Goal: Task Accomplishment & Management: Manage account settings

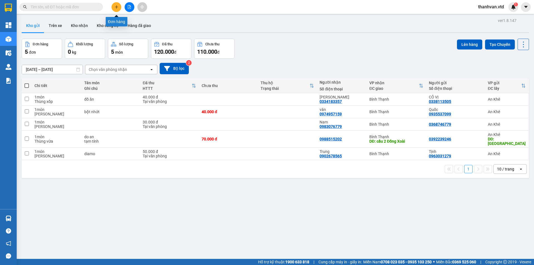
click at [117, 8] on icon "plus" at bounding box center [116, 7] width 4 height 4
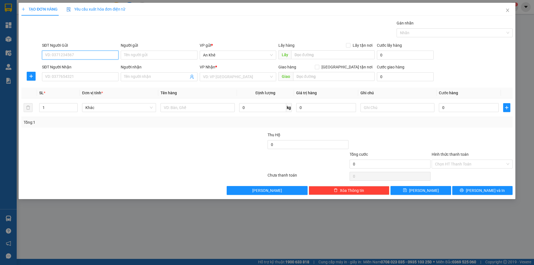
click at [78, 53] on input "SĐT Người Gửi" at bounding box center [80, 55] width 76 height 9
click at [81, 79] on input "SĐT Người Nhận" at bounding box center [80, 76] width 76 height 9
click at [65, 80] on input "0393000776" at bounding box center [80, 76] width 76 height 9
type input "0393000776"
click at [153, 73] on span at bounding box center [159, 76] width 76 height 9
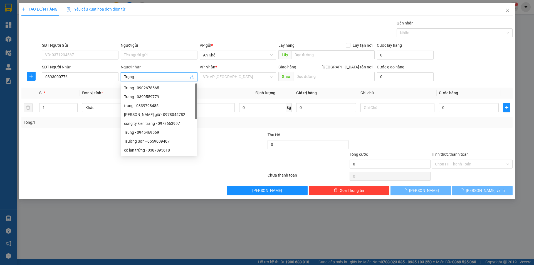
type input "Đình Trọng"
type input "0772666676"
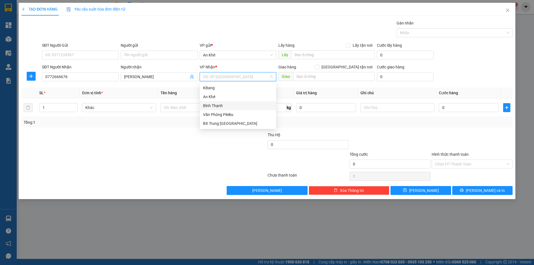
click at [224, 106] on div "Bình Thạnh" at bounding box center [238, 106] width 70 height 6
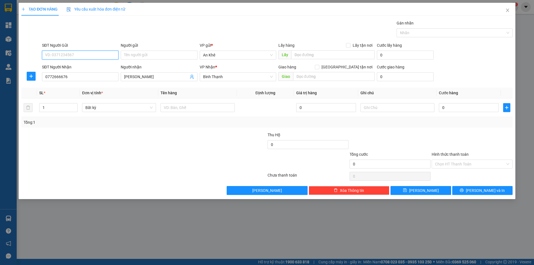
click at [81, 58] on input "SĐT Người Gửi" at bounding box center [80, 55] width 76 height 9
click at [54, 78] on input "0772666676" at bounding box center [80, 76] width 76 height 9
drag, startPoint x: 87, startPoint y: 77, endPoint x: 21, endPoint y: 77, distance: 66.4
click at [21, 77] on div "TẠO ĐƠN HÀNG Yêu cầu xuất hóa đơn điện tử Transit Pickup Surcharge Ids Transit …" at bounding box center [267, 101] width 496 height 196
click at [67, 58] on input "SĐT Người Gửi" at bounding box center [80, 55] width 76 height 9
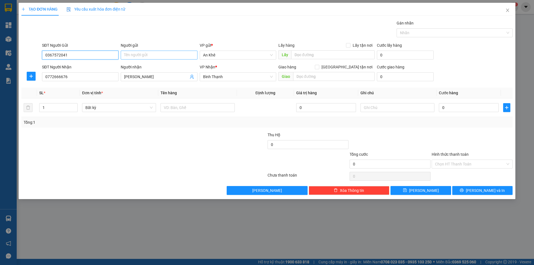
type input "0367572041"
click at [138, 53] on input "Người gửi" at bounding box center [159, 55] width 76 height 9
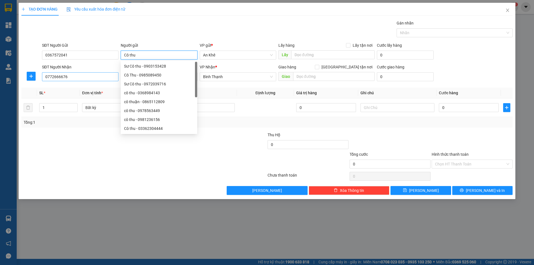
type input "Cô thu"
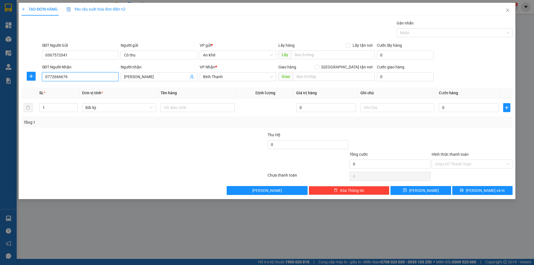
drag, startPoint x: 76, startPoint y: 75, endPoint x: 0, endPoint y: 72, distance: 75.9
click at [0, 72] on div "TẠO ĐƠN HÀNG Yêu cầu xuất hóa đơn điện tử Transit Pickup Surcharge Ids Transit …" at bounding box center [267, 132] width 534 height 265
type input "0393000776"
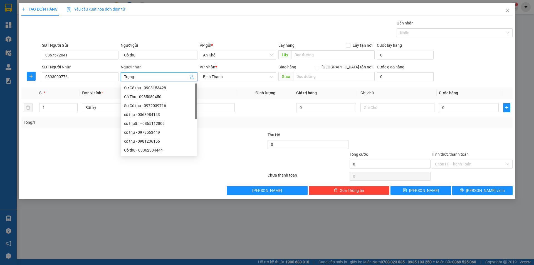
type input "Trọng"
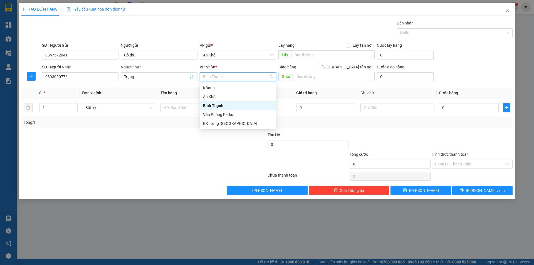
click at [228, 108] on div "Bình Thạnh" at bounding box center [238, 106] width 70 height 6
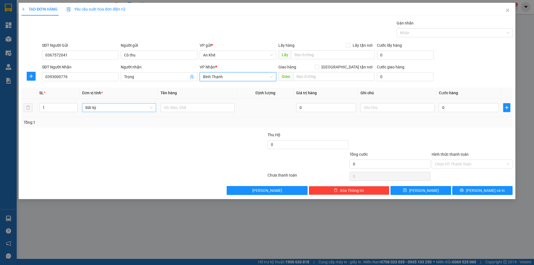
click at [151, 106] on span "Bất kỳ" at bounding box center [118, 107] width 67 height 8
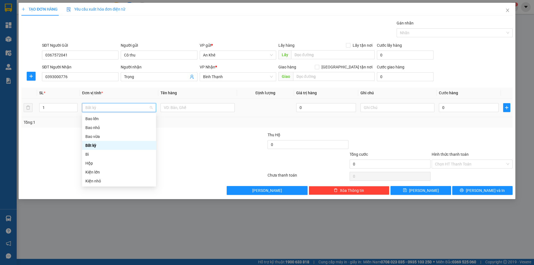
type input "m"
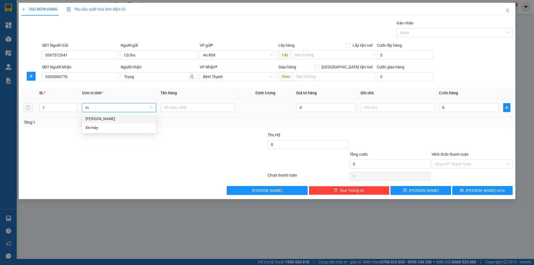
click at [87, 120] on div "Món" at bounding box center [118, 119] width 67 height 6
click at [175, 109] on input "text" at bounding box center [197, 107] width 74 height 9
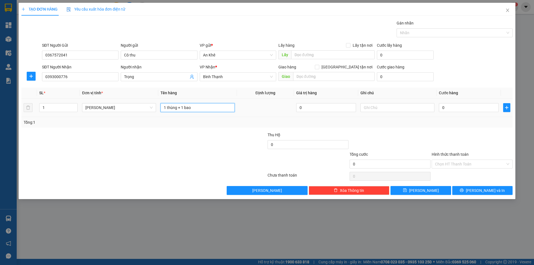
type input "1 thùng + 1 bao"
click at [438, 111] on td "0" at bounding box center [468, 107] width 64 height 19
click at [442, 110] on input "0" at bounding box center [469, 107] width 60 height 9
type input "1"
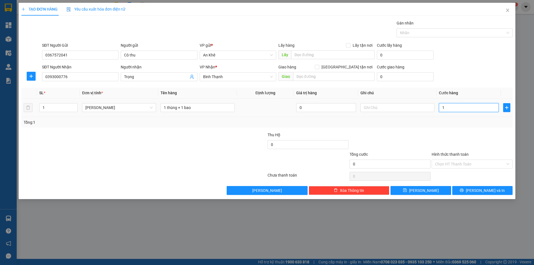
type input "1"
type input "10"
type input "100"
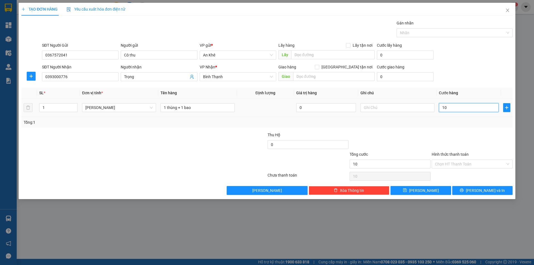
type input "100"
type input "1.000"
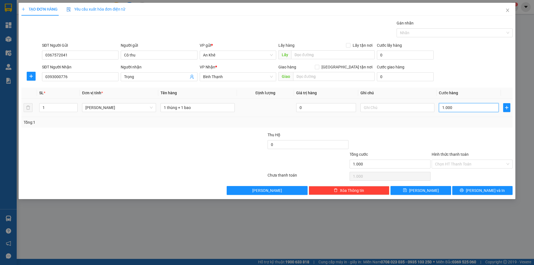
type input "10.000"
type input "100.000"
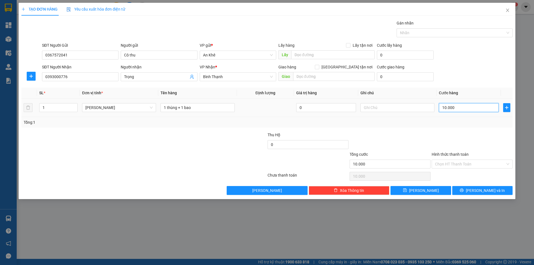
type input "100.000"
click at [482, 141] on div at bounding box center [472, 141] width 82 height 19
click at [474, 162] on input "Hình thức thanh toán" at bounding box center [470, 164] width 70 height 8
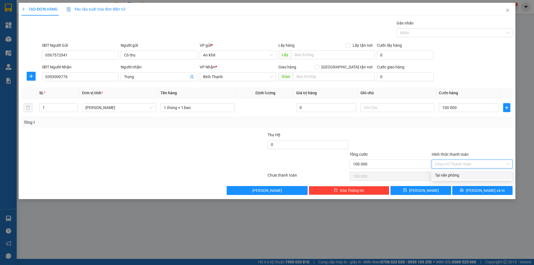
click at [469, 175] on div "Tại văn phòng" at bounding box center [472, 175] width 74 height 6
type input "0"
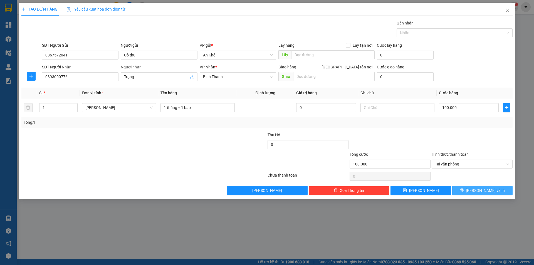
click at [478, 191] on span "Lưu và In" at bounding box center [484, 190] width 39 height 6
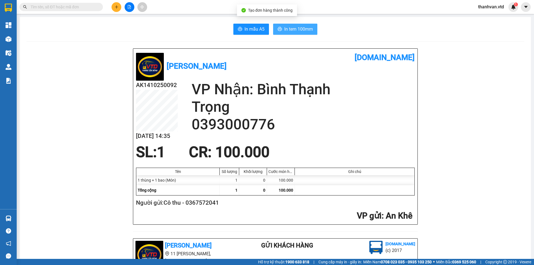
click at [289, 27] on span "In tem 100mm" at bounding box center [298, 29] width 29 height 7
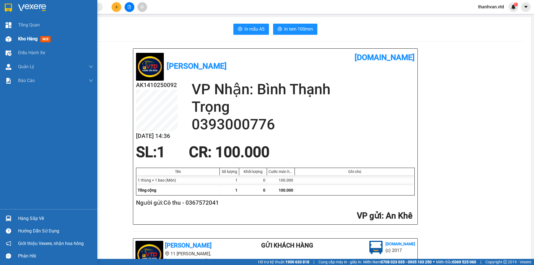
click at [13, 41] on div "Kho hàng mới" at bounding box center [48, 39] width 97 height 14
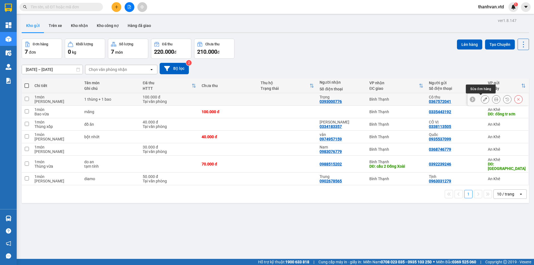
click at [483, 98] on icon at bounding box center [485, 99] width 4 height 4
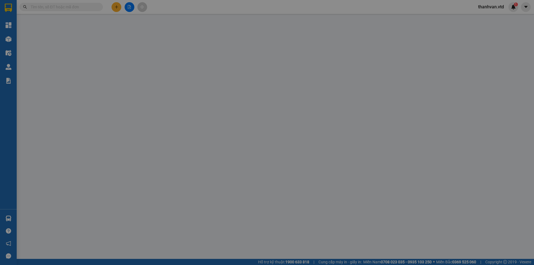
type input "0367572041"
type input "Cô thu"
type input "0393000776"
type input "Trọng"
type input "100.000"
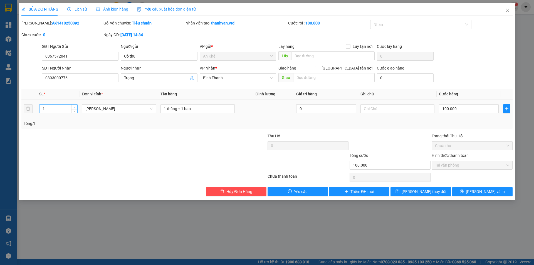
type input "2"
click at [75, 107] on icon "up" at bounding box center [75, 107] width 2 height 2
click at [425, 192] on span "Lưu thay đổi" at bounding box center [423, 191] width 44 height 6
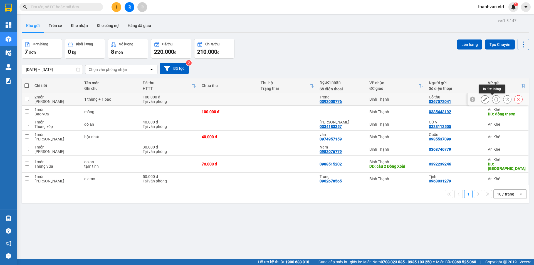
click at [494, 99] on icon at bounding box center [496, 99] width 4 height 4
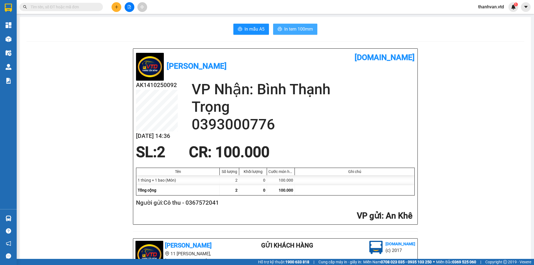
click at [290, 29] on span "In tem 100mm" at bounding box center [298, 29] width 29 height 7
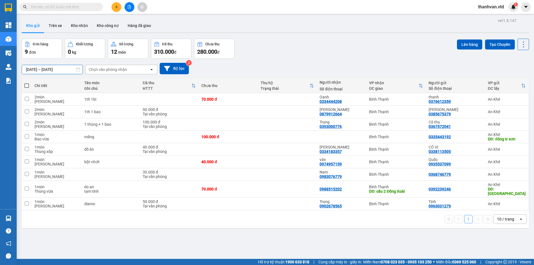
click at [75, 69] on input "[DATE] – [DATE]" at bounding box center [52, 69] width 61 height 9
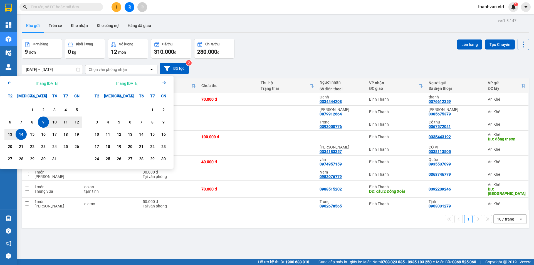
click at [7, 82] on icon "Arrow Left" at bounding box center [9, 82] width 7 height 7
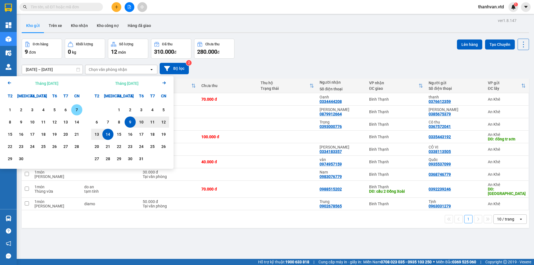
click at [78, 109] on div "7" at bounding box center [77, 109] width 8 height 7
type input "07/09/2025 – / /"
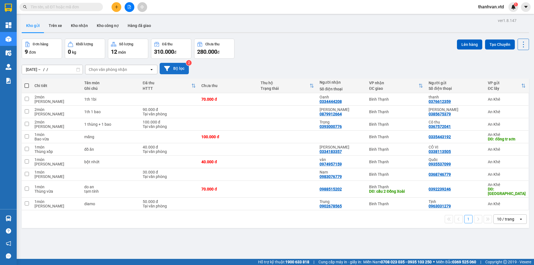
click at [179, 71] on button "Bộ lọc" at bounding box center [174, 68] width 29 height 11
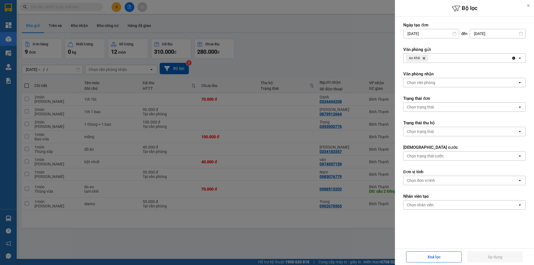
click at [522, 33] on div "Ngày tạo đơn 09/10/2025 Press the down arrow key to interact with the calendar …" at bounding box center [464, 133] width 139 height 232
click at [519, 33] on input "14/10/2025" at bounding box center [497, 33] width 55 height 9
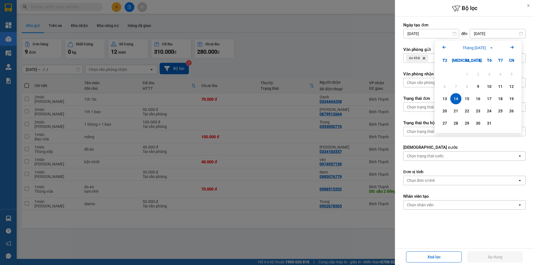
click at [489, 47] on button "Tháng Mười 2025" at bounding box center [477, 48] width 34 height 6
click at [349, 40] on div at bounding box center [267, 132] width 534 height 265
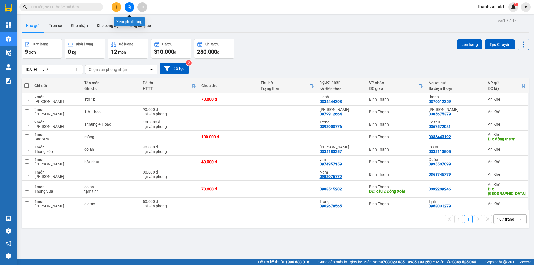
click at [128, 7] on icon "file-add" at bounding box center [129, 7] width 4 height 4
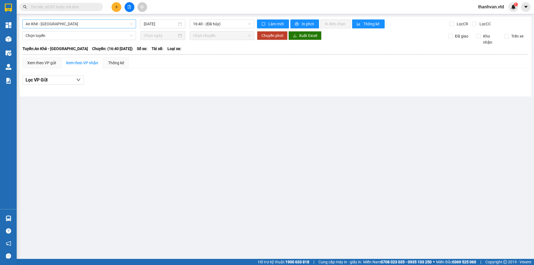
click at [129, 24] on span "An Khê - [GEOGRAPHIC_DATA]" at bounding box center [79, 24] width 107 height 8
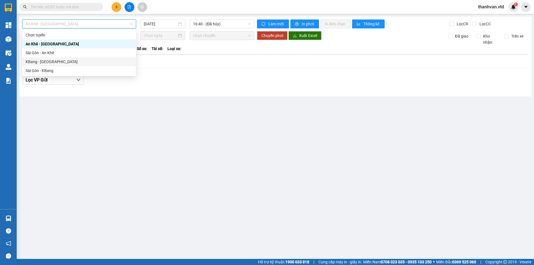
click at [63, 63] on div "KBang - [GEOGRAPHIC_DATA]" at bounding box center [79, 62] width 107 height 6
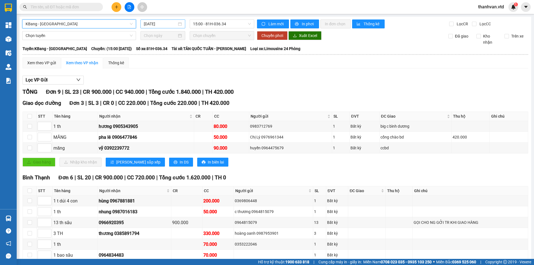
click at [155, 24] on input "14/10/2025" at bounding box center [160, 24] width 33 height 6
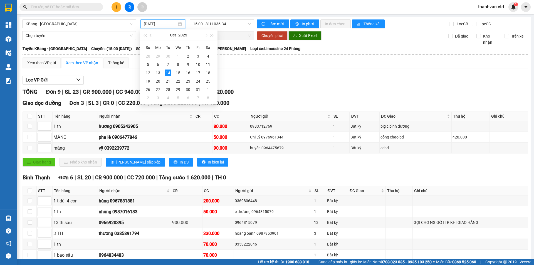
click at [151, 36] on span "button" at bounding box center [151, 35] width 3 height 3
click at [149, 65] on div "7" at bounding box center [148, 64] width 7 height 7
type input "[DATE]"
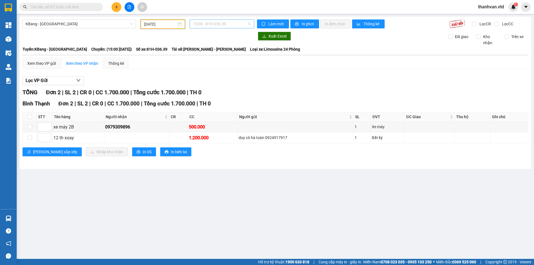
click at [246, 24] on span "15:00 - 81H-036.39" at bounding box center [222, 24] width 58 height 8
click at [210, 59] on div "15:30 - 81E-003.09" at bounding box center [214, 62] width 43 height 6
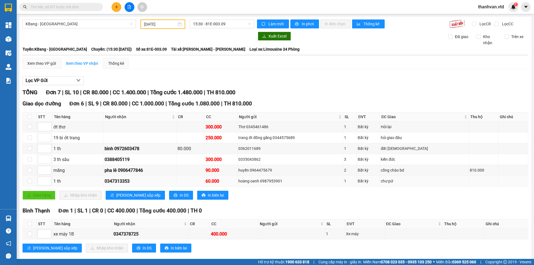
click at [173, 181] on div "0347313353" at bounding box center [139, 181] width 71 height 7
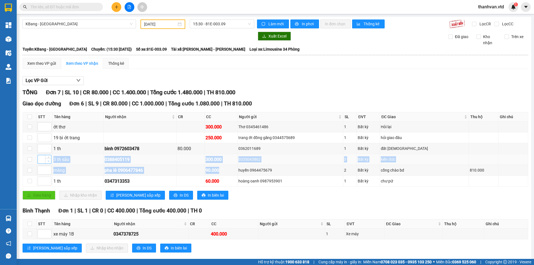
drag, startPoint x: 238, startPoint y: 169, endPoint x: 49, endPoint y: 160, distance: 189.2
click at [49, 160] on tbody "ớt thơ 300.000 Thơ 0345461486 1 Bất kỳ Hỏi lại 19 bì ớt trang 250.000 trang ớt …" at bounding box center [275, 153] width 505 height 65
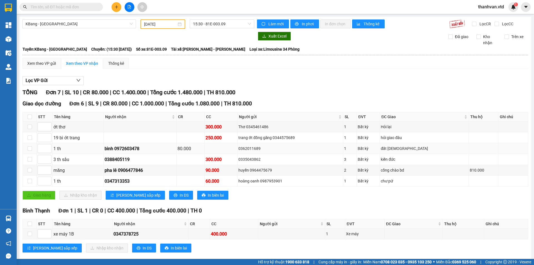
click at [328, 149] on div "0362011689" at bounding box center [290, 148] width 104 height 6
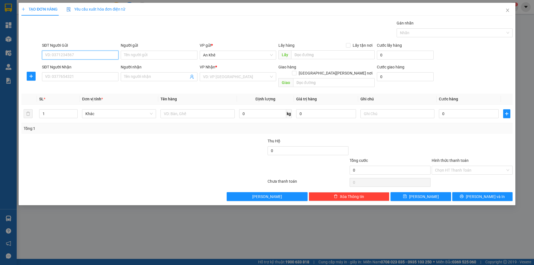
click at [89, 55] on input "SĐT Người Gửi" at bounding box center [80, 55] width 76 height 9
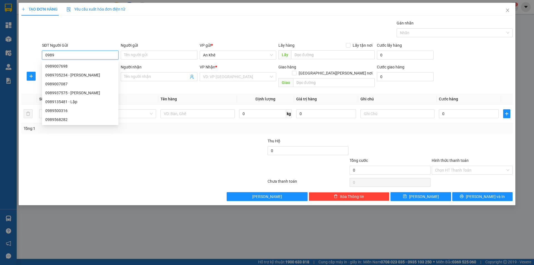
click at [82, 58] on input "0989" at bounding box center [80, 55] width 76 height 9
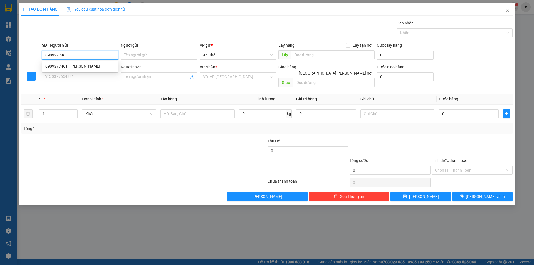
type input "0989277461"
drag, startPoint x: 81, startPoint y: 65, endPoint x: 86, endPoint y: 57, distance: 9.7
click at [83, 64] on div "0989277461 - Chị Thiện" at bounding box center [80, 66] width 70 height 6
type input "Chị Thiện"
type input "0788711330"
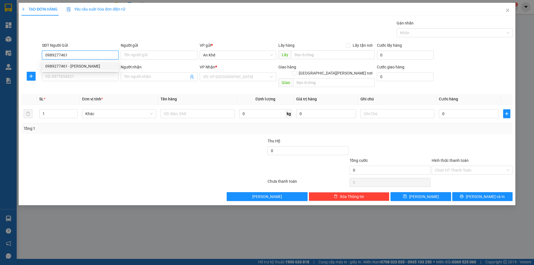
type input "Hoàng Anh"
type input "0989277461"
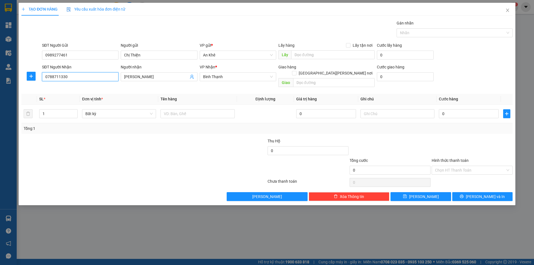
click at [79, 78] on input "0788711330" at bounding box center [80, 76] width 76 height 9
click at [135, 84] on div "Transit Pickup Surcharge Ids Transit Deliver Surcharge Ids Transit Deliver Surc…" at bounding box center [266, 110] width 491 height 181
click at [153, 109] on div "Bất kỳ" at bounding box center [119, 113] width 74 height 9
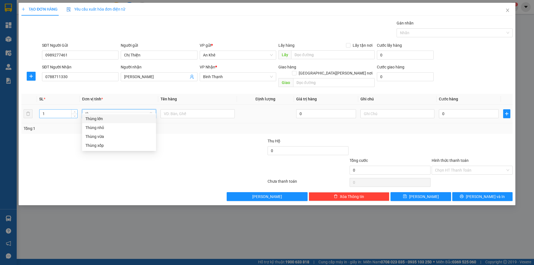
drag, startPoint x: 97, startPoint y: 105, endPoint x: 53, endPoint y: 104, distance: 43.6
click at [53, 104] on tr "1 th 0 0" at bounding box center [266, 113] width 491 height 19
type input "m"
click at [94, 118] on div "Món" at bounding box center [118, 119] width 67 height 6
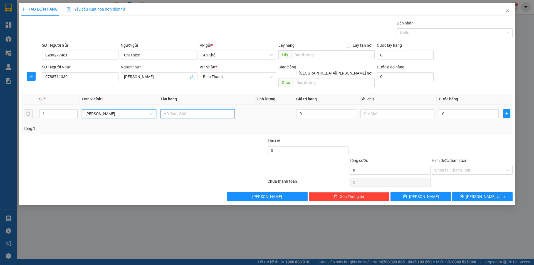
click at [172, 109] on input "text" at bounding box center [197, 113] width 74 height 9
type input "hộp"
click at [458, 112] on div "0" at bounding box center [469, 113] width 60 height 11
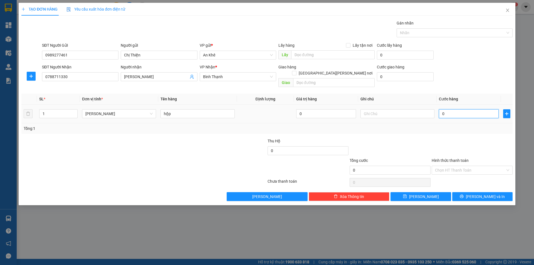
click at [458, 110] on input "0" at bounding box center [469, 113] width 60 height 9
type input "3"
type input "30"
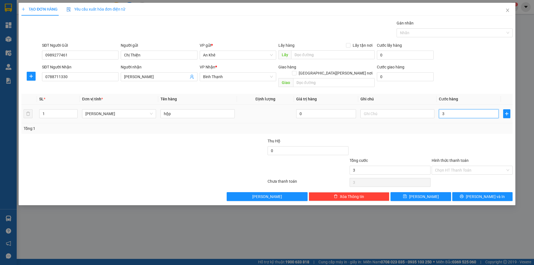
type input "30"
type input "300"
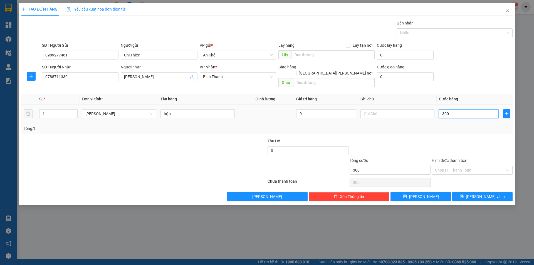
type input "3.000"
type input "30.000"
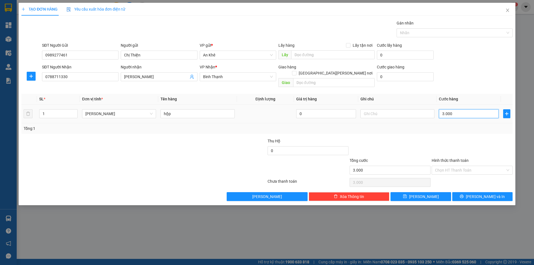
type input "30.000"
click at [484, 143] on div at bounding box center [472, 147] width 82 height 19
click at [484, 141] on div at bounding box center [472, 147] width 82 height 19
click at [475, 166] on input "Hình thức thanh toán" at bounding box center [470, 170] width 70 height 8
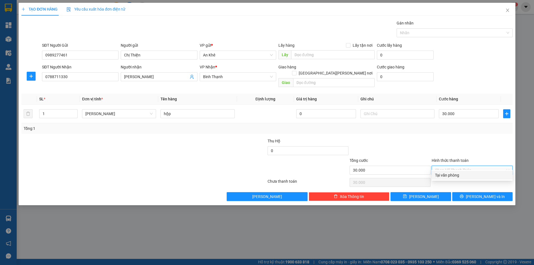
click at [467, 175] on div "Tại văn phòng" at bounding box center [472, 175] width 74 height 6
type input "0"
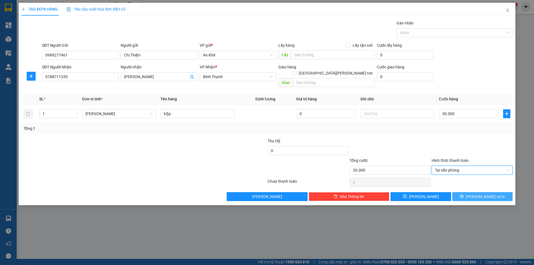
click at [481, 192] on button "Lưu và In" at bounding box center [482, 196] width 60 height 9
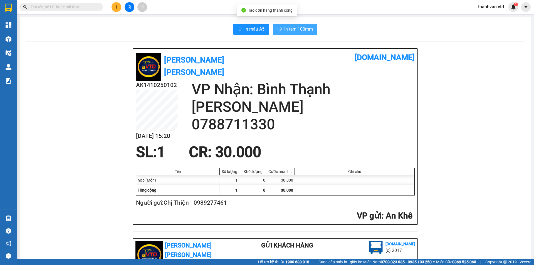
click at [286, 27] on span "In tem 100mm" at bounding box center [298, 29] width 29 height 7
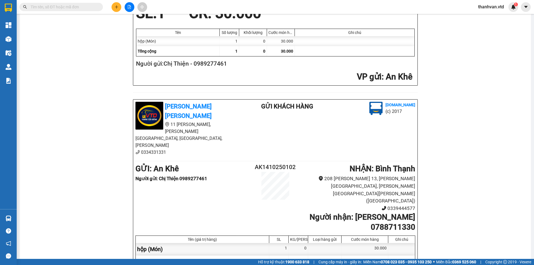
scroll to position [222, 0]
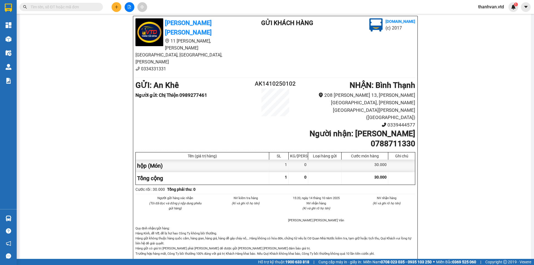
click at [225, 195] on div "Người gửi hàng xác nhận (Tôi đã đọc và đồng ý nộp dung phiếu gửi hàng) NV kiểm …" at bounding box center [275, 210] width 282 height 30
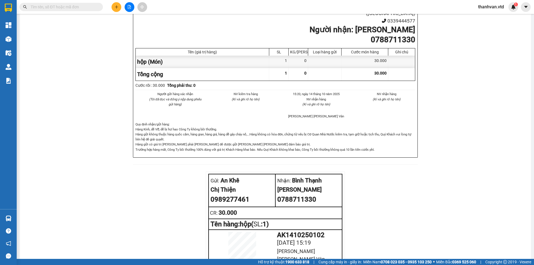
click at [127, 148] on div "Vương Tấn Dũng vexere.com AK1410250102 14/10 15:20 VP Nhận: Bình Thạnh Hoàng An…" at bounding box center [274, 7] width 497 height 571
click at [121, 5] on button at bounding box center [116, 7] width 10 height 10
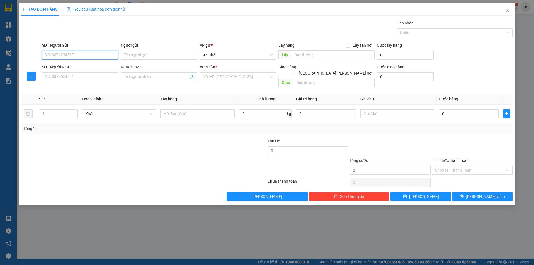
click at [108, 58] on input "SĐT Người Gửi" at bounding box center [80, 55] width 76 height 9
click at [89, 66] on div "0987275763 - Cô An" at bounding box center [80, 66] width 70 height 6
type input "0987275763"
type input "Cô An"
type input "0368818781"
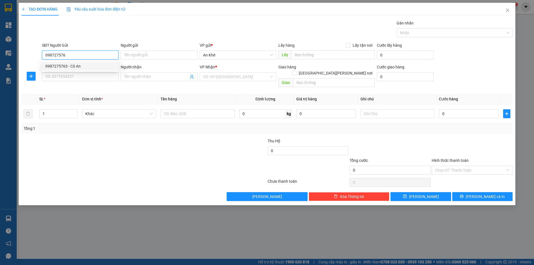
type input "Hậu"
click at [153, 109] on div "Bất kỳ" at bounding box center [119, 113] width 74 height 9
type input "0987275763"
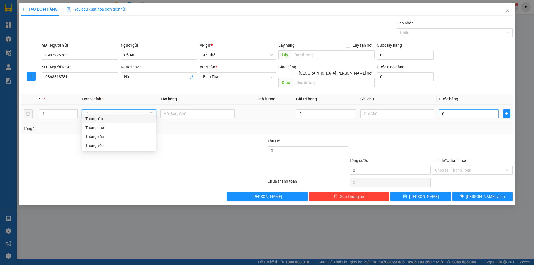
type input "th"
click at [452, 109] on input "0" at bounding box center [469, 113] width 60 height 9
type input "9"
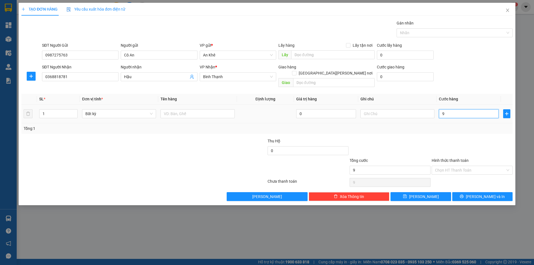
type input "90"
type input "900"
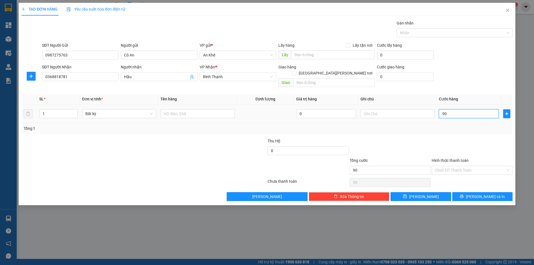
type input "900"
type input "9.000"
type input "90.000"
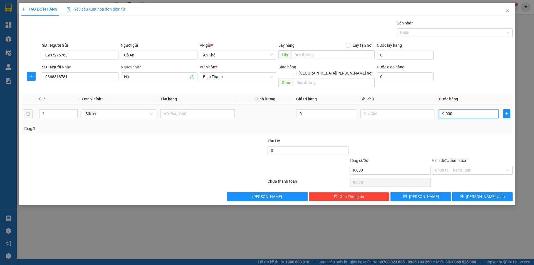
type input "90.000"
drag, startPoint x: 202, startPoint y: 226, endPoint x: 152, endPoint y: 79, distance: 155.2
drag, startPoint x: 152, startPoint y: 79, endPoint x: 76, endPoint y: 139, distance: 96.0
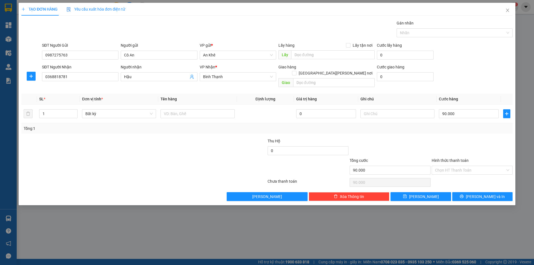
click at [78, 143] on div at bounding box center [103, 147] width 164 height 19
click at [76, 109] on span "Increase Value" at bounding box center [74, 111] width 6 height 5
click at [76, 111] on span "up" at bounding box center [74, 112] width 3 height 3
type input "2"
click at [75, 114] on icon "down" at bounding box center [75, 115] width 2 height 2
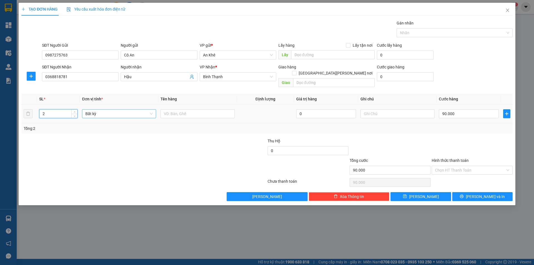
click at [151, 109] on span "Bất kỳ" at bounding box center [118, 113] width 67 height 8
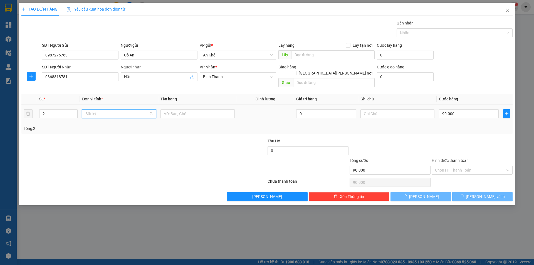
type input "0"
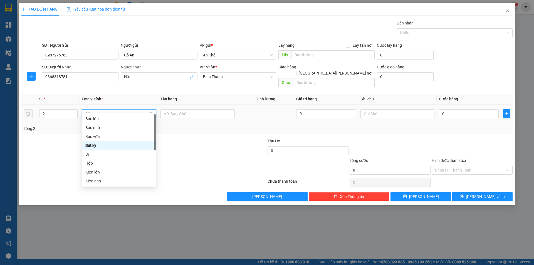
type input "m"
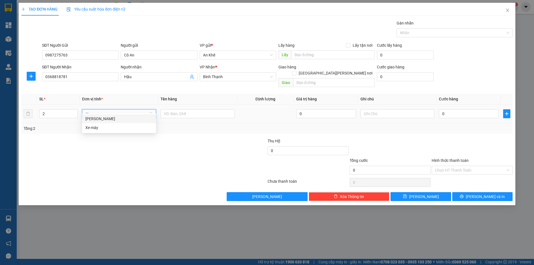
click at [107, 119] on div "Món" at bounding box center [118, 119] width 67 height 6
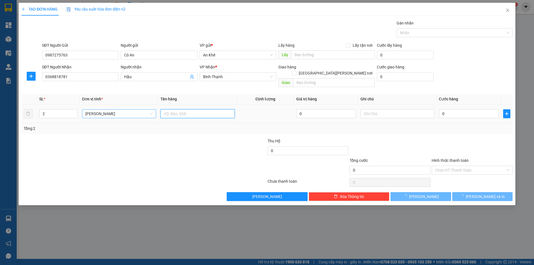
click at [181, 109] on input "text" at bounding box center [197, 113] width 74 height 9
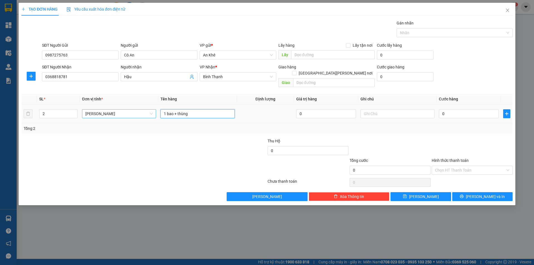
click at [178, 109] on input "1 bao + thùng" at bounding box center [197, 113] width 74 height 9
type input "1 bao + 1 thùng"
click at [396, 141] on div at bounding box center [390, 147] width 82 height 19
click at [467, 110] on input "0" at bounding box center [469, 113] width 60 height 9
type input "8"
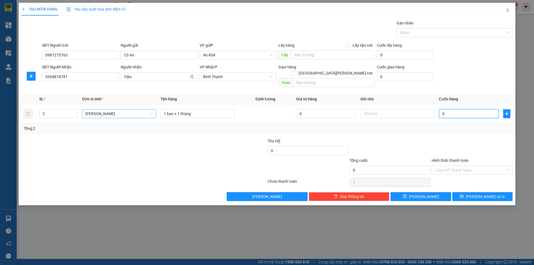
type input "8"
type input "80"
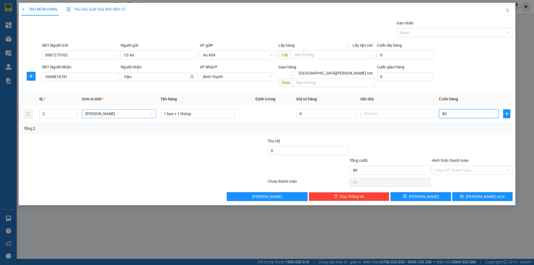
type input "800"
type input "8.000"
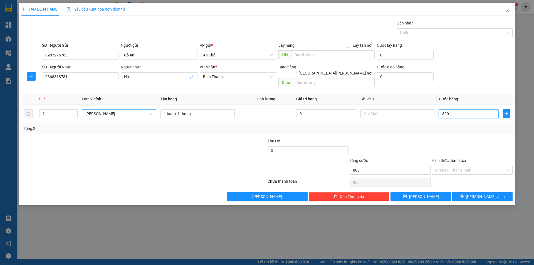
type input "8.000"
type input "80.000"
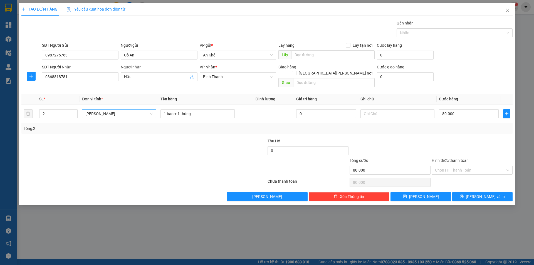
click at [423, 146] on div at bounding box center [390, 147] width 82 height 19
click at [475, 138] on div at bounding box center [472, 147] width 82 height 19
click at [466, 109] on input "80.000" at bounding box center [469, 113] width 60 height 9
click at [435, 138] on div at bounding box center [472, 147] width 82 height 19
click at [454, 166] on input "Hình thức thanh toán" at bounding box center [470, 170] width 70 height 8
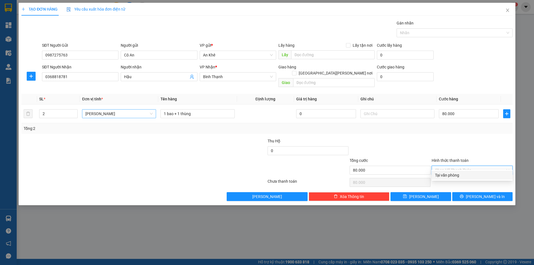
click at [459, 173] on div "Tại văn phòng" at bounding box center [472, 175] width 74 height 6
type input "0"
click at [458, 140] on div at bounding box center [472, 147] width 82 height 19
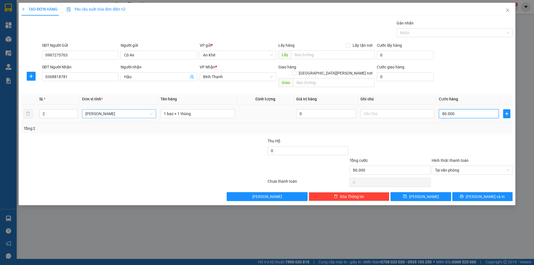
click at [448, 109] on input "80.000" at bounding box center [469, 113] width 60 height 9
click at [448, 138] on div at bounding box center [472, 147] width 82 height 19
click at [475, 111] on input "80.000" at bounding box center [469, 113] width 60 height 9
click at [475, 139] on div at bounding box center [472, 147] width 82 height 19
click at [444, 109] on input "80.000" at bounding box center [469, 113] width 60 height 9
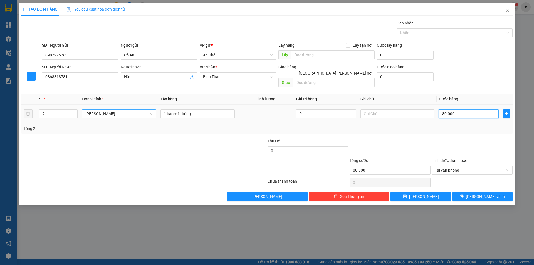
click at [444, 109] on input "80.000" at bounding box center [469, 113] width 60 height 9
drag, startPoint x: 472, startPoint y: 111, endPoint x: 399, endPoint y: 103, distance: 74.3
click at [399, 104] on tr "2 Món 1 bao + 1 thùng 0 80.000" at bounding box center [266, 113] width 491 height 19
type input "9"
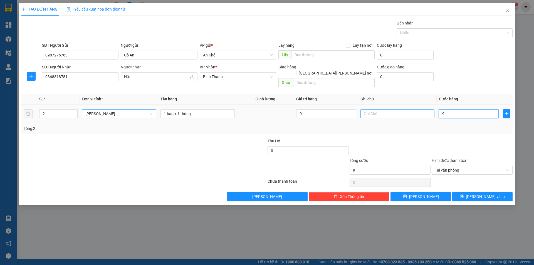
type input "90"
type input "900"
type input "9.000"
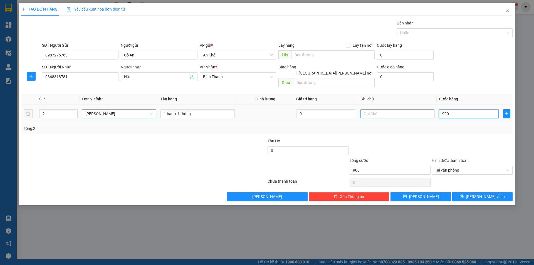
type input "9.000"
type input "90.000"
click at [472, 142] on div at bounding box center [472, 147] width 82 height 19
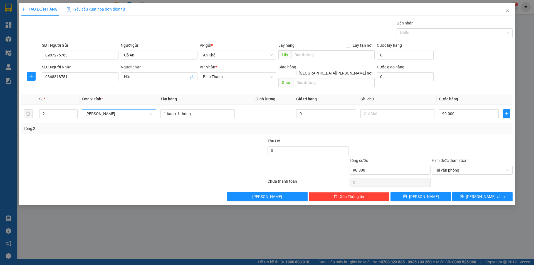
click at [471, 138] on div at bounding box center [472, 147] width 82 height 19
click at [479, 193] on span "Lưu và In" at bounding box center [484, 196] width 39 height 6
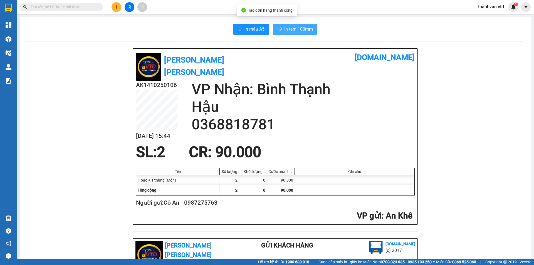
click at [297, 27] on span "In tem 100mm" at bounding box center [298, 29] width 29 height 7
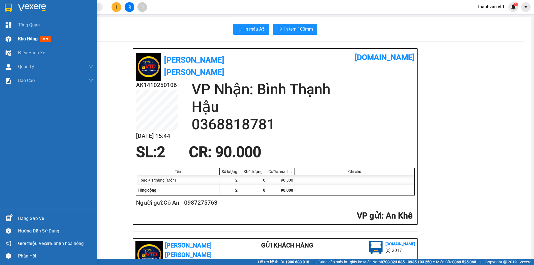
click at [6, 42] on div at bounding box center [9, 39] width 10 height 10
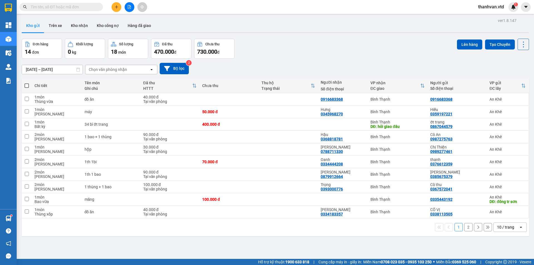
click at [504, 226] on div "10 / trang" at bounding box center [505, 227] width 17 height 6
click at [502, 215] on span "100 / trang" at bounding box center [503, 215] width 20 height 6
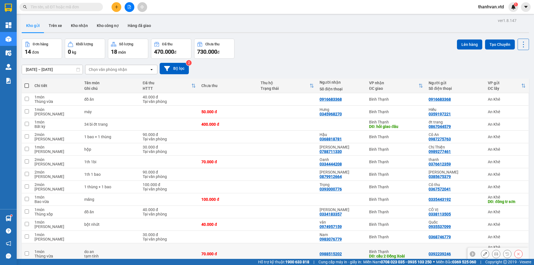
scroll to position [37, 0]
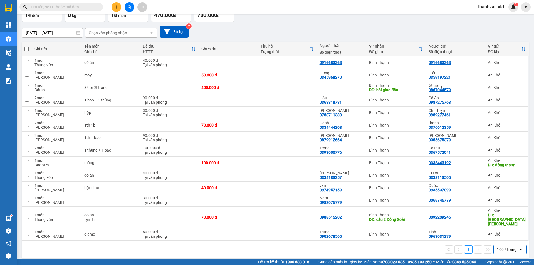
click at [340, 31] on div "09/10/2025 – 14/10/2025 Press the down arrow key to interact with the calendar …" at bounding box center [275, 31] width 507 height 11
click at [345, 26] on div "09/10/2025 – 14/10/2025 Press the down arrow key to interact with the calendar …" at bounding box center [275, 32] width 507 height 20
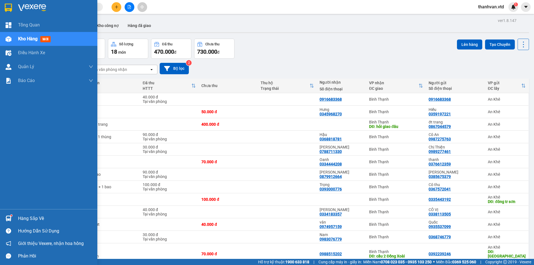
click at [13, 41] on div at bounding box center [9, 39] width 10 height 10
click at [9, 37] on img at bounding box center [9, 39] width 6 height 6
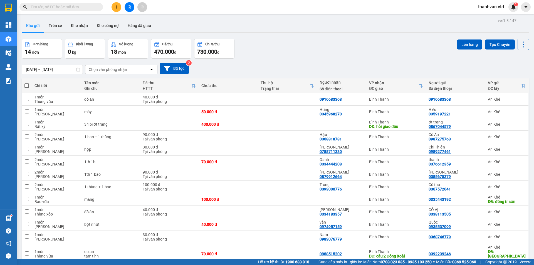
click at [367, 61] on div "09/10/2025 – 14/10/2025 Press the down arrow key to interact with the calendar …" at bounding box center [275, 69] width 507 height 20
click at [56, 28] on button "Trên xe" at bounding box center [55, 25] width 22 height 13
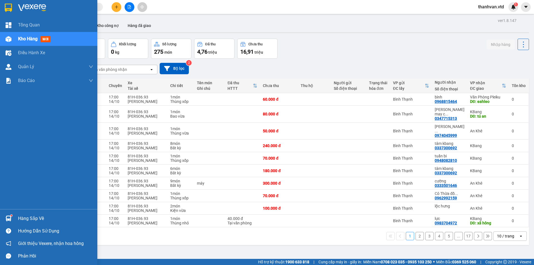
click at [22, 37] on span "Kho hàng" at bounding box center [27, 38] width 19 height 5
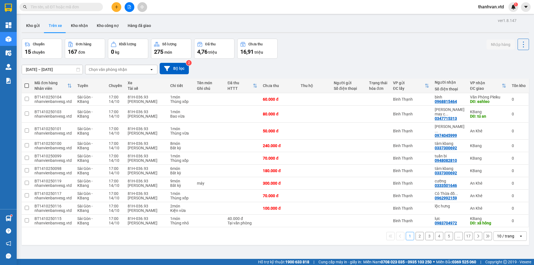
drag, startPoint x: 371, startPoint y: 61, endPoint x: 327, endPoint y: 61, distance: 44.5
click at [371, 61] on div "12/10/2025 – 14/10/2025 Press the down arrow key to interact with the calendar …" at bounding box center [275, 69] width 507 height 20
click at [30, 26] on button "Kho gửi" at bounding box center [33, 25] width 23 height 13
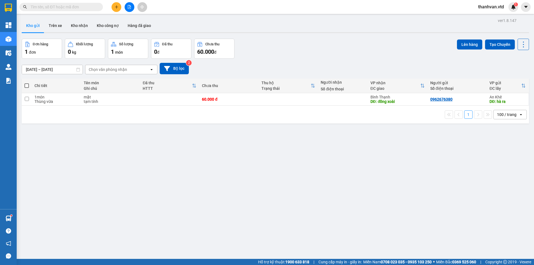
click at [310, 109] on div "1 100 / trang open" at bounding box center [275, 115] width 507 height 18
drag, startPoint x: 302, startPoint y: 67, endPoint x: 300, endPoint y: 68, distance: 2.9
click at [301, 68] on div "09/10/2025 – 14/10/2025 Press the down arrow key to interact with the calendar …" at bounding box center [275, 68] width 507 height 11
click at [492, 96] on button at bounding box center [496, 99] width 8 height 10
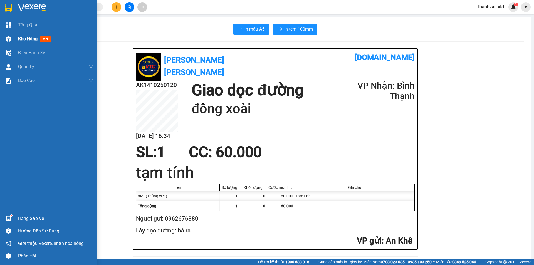
drag, startPoint x: 18, startPoint y: 41, endPoint x: 60, endPoint y: 40, distance: 41.7
click at [18, 41] on span "Kho hàng" at bounding box center [27, 38] width 19 height 5
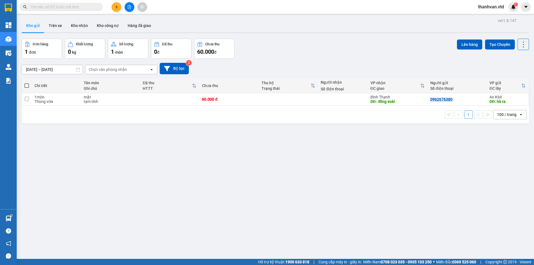
click at [324, 60] on div "09/10/2025 – 14/10/2025 Press the down arrow key to interact with the calendar …" at bounding box center [275, 69] width 507 height 20
click at [130, 7] on icon "file-add" at bounding box center [129, 7] width 4 height 4
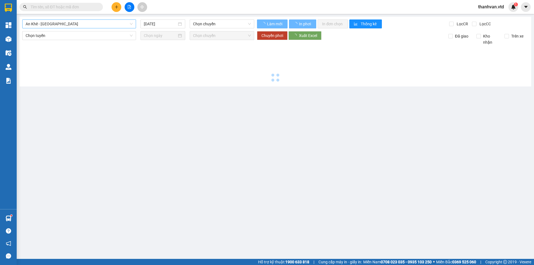
click at [131, 23] on span "An Khê - Sài Gòn" at bounding box center [79, 24] width 107 height 8
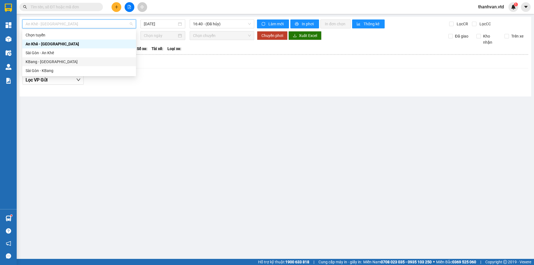
click at [67, 62] on div "KBang - Sài Gòn" at bounding box center [79, 62] width 107 height 6
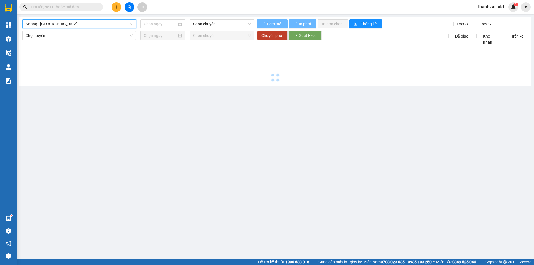
type input "14/10/2025"
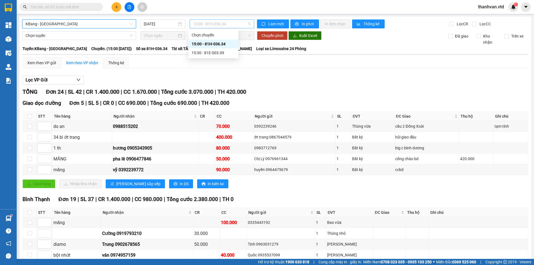
click at [246, 25] on span "15:00 - 81H-036.34" at bounding box center [222, 24] width 58 height 8
click at [223, 43] on div "15:00 - 81H-036.34" at bounding box center [212, 44] width 43 height 6
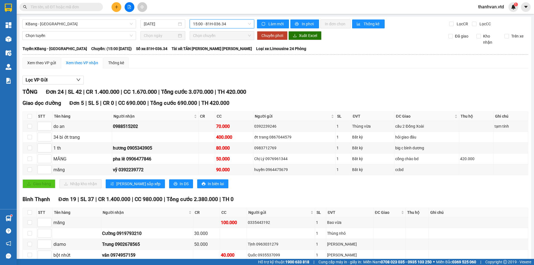
click at [267, 74] on div "Lọc VP Gửi TỔNG Đơn 24 | SL 42 | CR 1.400.000 | CC 1.670.000 | Tổng cước 3.070…" at bounding box center [275, 258] width 505 height 370
click at [243, 24] on span "15:00 - 81H-036.34" at bounding box center [222, 24] width 58 height 8
click at [243, 23] on span "15:00 - 81H-036.34" at bounding box center [222, 24] width 58 height 8
click at [82, 61] on div "Xem theo VP nhận" at bounding box center [82, 63] width 32 height 6
click at [43, 61] on div "Xem theo VP gửi" at bounding box center [41, 63] width 29 height 6
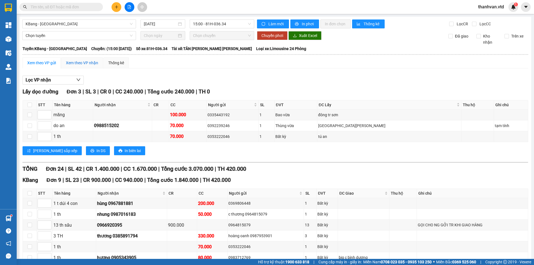
click at [85, 61] on div "Xem theo VP nhận" at bounding box center [82, 63] width 32 height 6
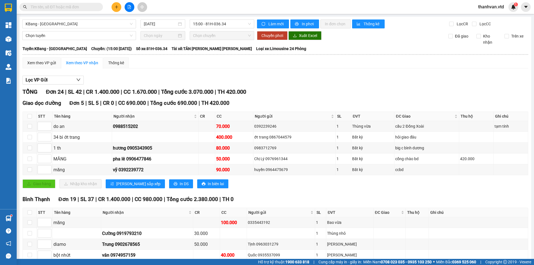
click at [215, 66] on div "Xem theo VP gửi Xem theo VP nhận Thống kê" at bounding box center [275, 62] width 505 height 11
click at [89, 63] on div "Xem theo VP nhận" at bounding box center [82, 63] width 32 height 6
click at [164, 80] on div "Lọc VP Gửi" at bounding box center [275, 80] width 505 height 9
click at [86, 65] on div "Xem theo VP nhận" at bounding box center [82, 63] width 32 height 6
click at [302, 23] on span "In phơi" at bounding box center [308, 24] width 13 height 6
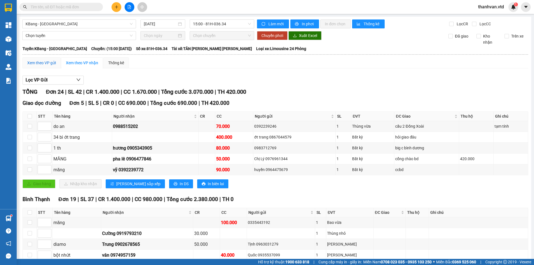
click at [38, 60] on div "Xem theo VP gửi" at bounding box center [41, 63] width 29 height 6
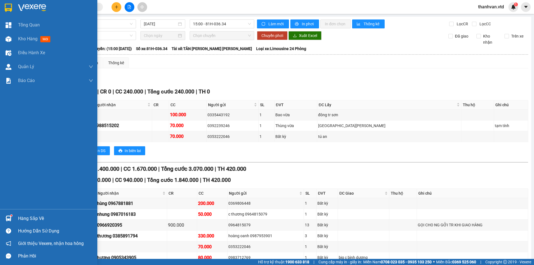
click at [29, 103] on div "Tổng Quan Kho hàng mới Điều hành xe Quản Lý Quản lý chuyến Quản lý khách hàng Q…" at bounding box center [48, 113] width 97 height 191
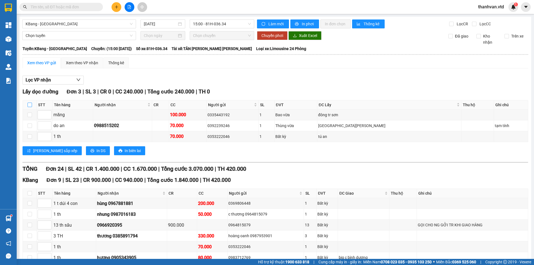
click at [29, 103] on input "checkbox" at bounding box center [30, 105] width 4 height 4
checkbox input "true"
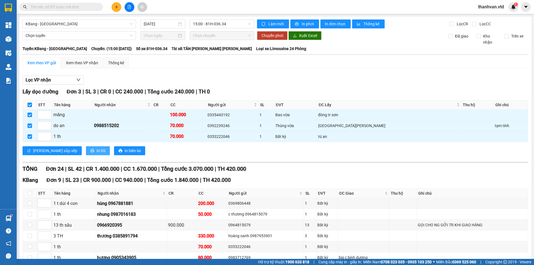
click at [86, 146] on button "In DS" at bounding box center [98, 150] width 24 height 9
click at [96, 151] on span "In DS" at bounding box center [100, 151] width 9 height 6
click at [233, 89] on div "Lấy dọc đường Đơn 3 | SL 3 | CR 0 | CC 240.000 | Tổng cước 240.000 | TH 0" at bounding box center [275, 92] width 505 height 8
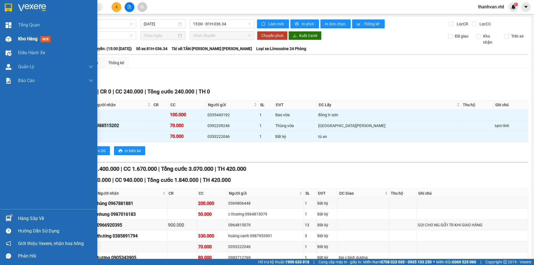
click at [16, 40] on div "Kho hàng mới" at bounding box center [48, 39] width 97 height 14
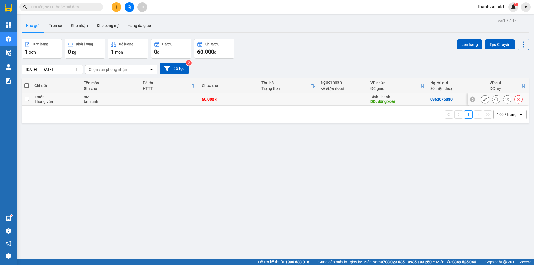
click at [27, 99] on input "checkbox" at bounding box center [27, 99] width 4 height 4
checkbox input "true"
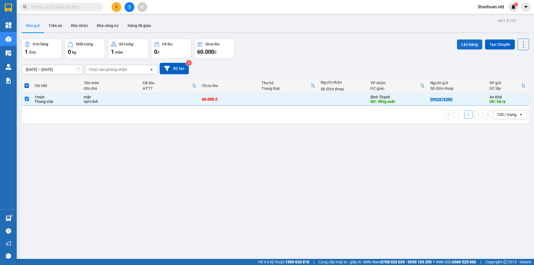
click at [467, 46] on button "Lên hàng" at bounding box center [469, 44] width 25 height 10
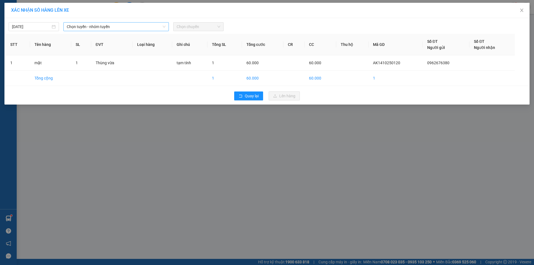
click at [163, 28] on icon "down" at bounding box center [163, 26] width 3 height 3
click at [163, 29] on span "Chọn tuyến - nhóm tuyến" at bounding box center [116, 27] width 99 height 8
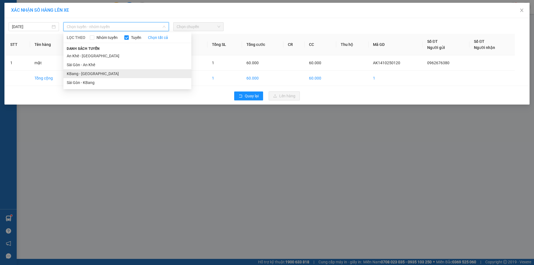
click at [86, 74] on li "KBang - Sài Gòn" at bounding box center [127, 73] width 128 height 9
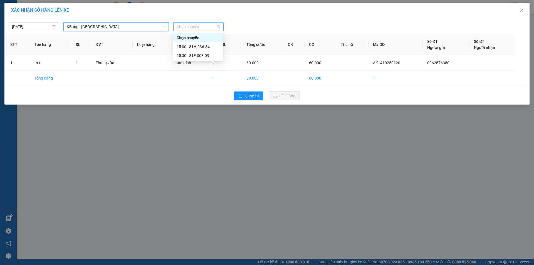
click at [203, 27] on span "Chọn chuyến" at bounding box center [198, 27] width 44 height 8
click at [197, 55] on div "15:30 - 81E-003.09" at bounding box center [197, 56] width 43 height 6
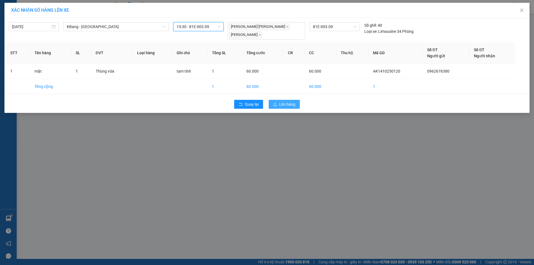
click at [285, 105] on span "Lên hàng" at bounding box center [287, 104] width 16 height 6
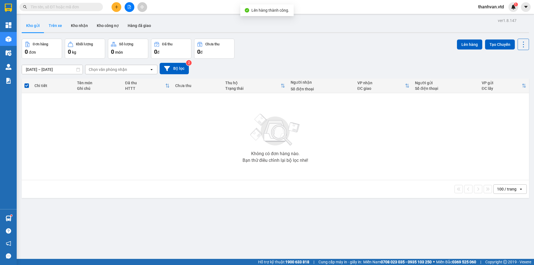
click at [59, 26] on button "Trên xe" at bounding box center [55, 25] width 22 height 13
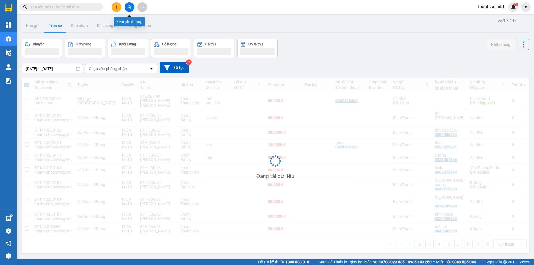
click at [128, 7] on icon "file-add" at bounding box center [129, 7] width 4 height 4
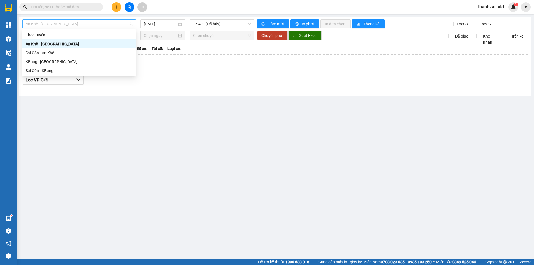
click at [124, 24] on span "An Khê - Sài Gòn" at bounding box center [79, 24] width 107 height 8
click at [82, 61] on div "KBang - Sài Gòn" at bounding box center [79, 62] width 107 height 6
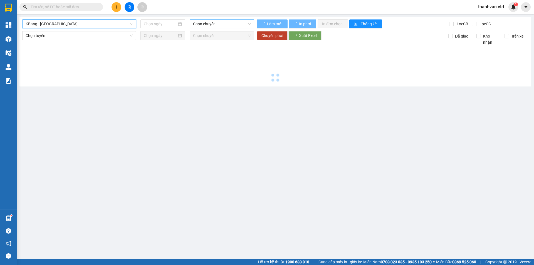
type input "14/10/2025"
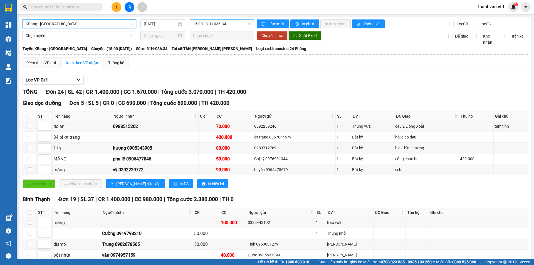
click at [238, 24] on span "15:00 - 81H-036.34" at bounding box center [222, 24] width 58 height 8
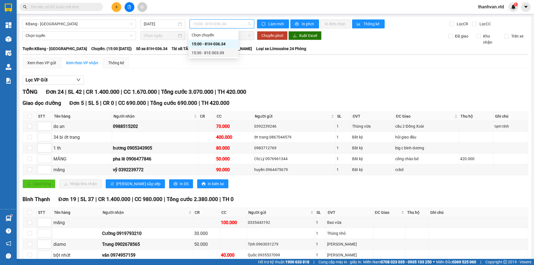
click at [224, 52] on div "15:30 - 81E-003.09" at bounding box center [212, 53] width 43 height 6
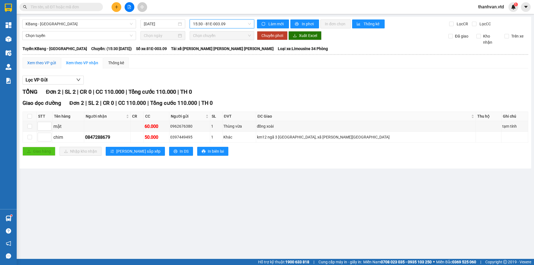
click at [38, 64] on div "Xem theo VP gửi" at bounding box center [41, 63] width 29 height 6
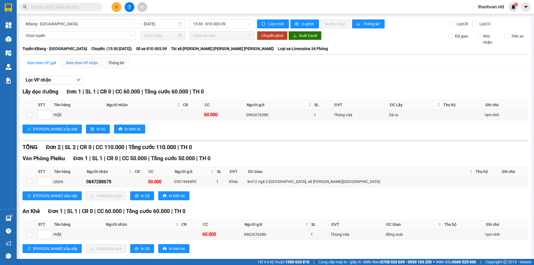
click at [82, 61] on div "Xem theo VP nhận" at bounding box center [82, 63] width 32 height 6
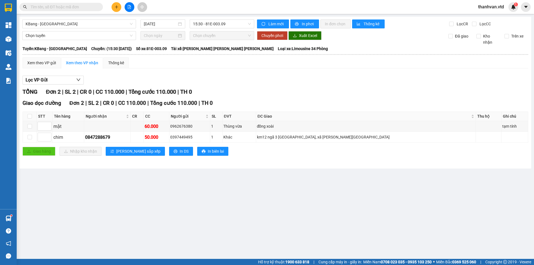
click at [283, 86] on div "Lọc VP Gửi TỔNG Đơn 2 | SL 2 | CR 0 | CC 110.000 | Tổng cước 110.000 | TH 0 Gi…" at bounding box center [275, 118] width 505 height 90
click at [42, 64] on div "Xem theo VP gửi" at bounding box center [41, 63] width 29 height 6
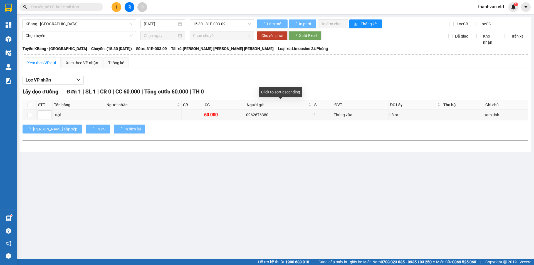
drag, startPoint x: 251, startPoint y: 76, endPoint x: 223, endPoint y: 72, distance: 28.6
click at [246, 76] on div "Lọc VP nhận" at bounding box center [275, 80] width 505 height 9
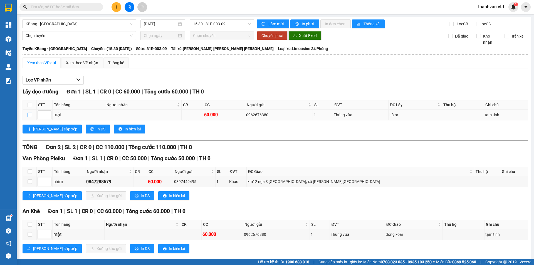
click at [29, 116] on input "checkbox" at bounding box center [30, 115] width 4 height 4
checkbox input "true"
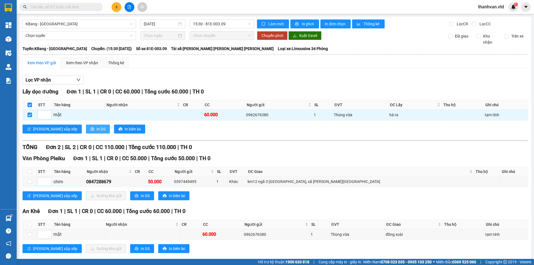
click at [86, 132] on button "In DS" at bounding box center [98, 128] width 24 height 9
click at [83, 65] on div "Xem theo VP nhận" at bounding box center [82, 63] width 32 height 6
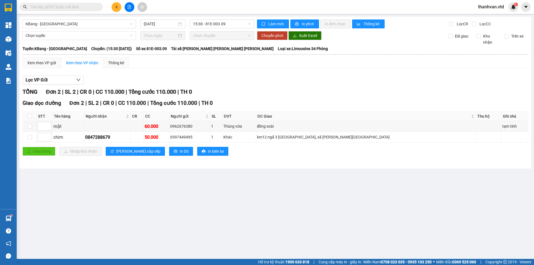
click at [276, 94] on div "TỔNG Đơn 2 | SL 2 | CR 0 | CC 110.000 | Tổng cước 110.000 | TH 0" at bounding box center [275, 92] width 505 height 9
click at [144, 78] on div "Lọc VP Gửi" at bounding box center [275, 80] width 505 height 9
click at [249, 24] on span "15:30 - 81E-003.09" at bounding box center [222, 24] width 58 height 8
click at [226, 44] on div "15:00 - 81H-036.34" at bounding box center [214, 44] width 43 height 6
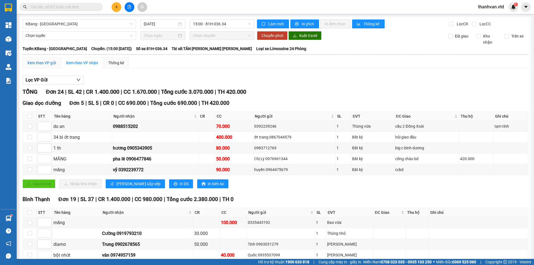
click at [47, 65] on div "Xem theo VP gửi" at bounding box center [41, 63] width 29 height 6
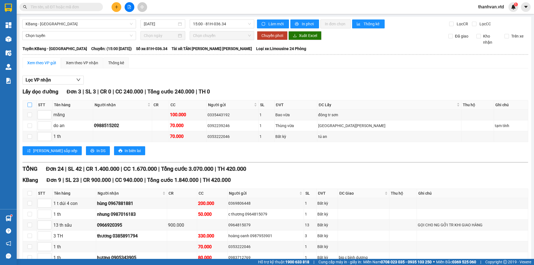
click at [30, 105] on input "checkbox" at bounding box center [30, 105] width 4 height 4
checkbox input "true"
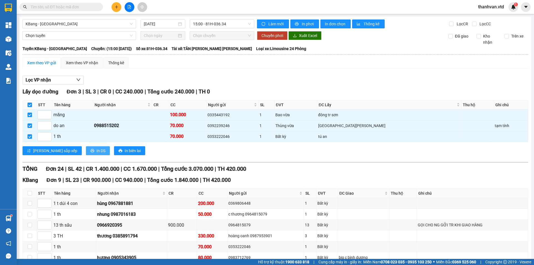
click at [86, 152] on button "In DS" at bounding box center [98, 150] width 24 height 9
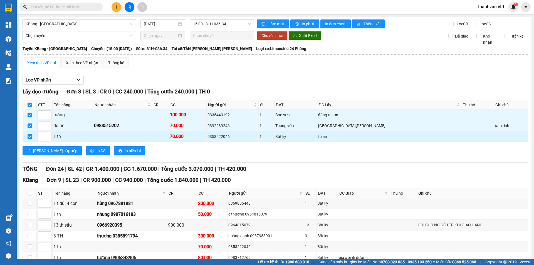
click at [29, 137] on input "checkbox" at bounding box center [30, 136] width 4 height 4
checkbox input "false"
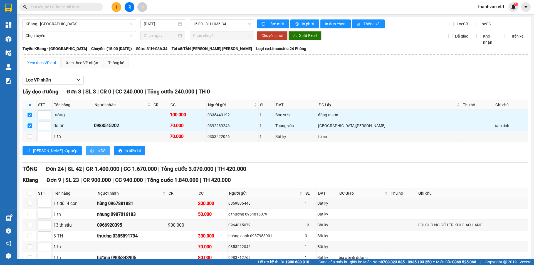
click at [96, 152] on span "In DS" at bounding box center [100, 151] width 9 height 6
click at [228, 82] on div "Lọc VP nhận" at bounding box center [275, 80] width 505 height 9
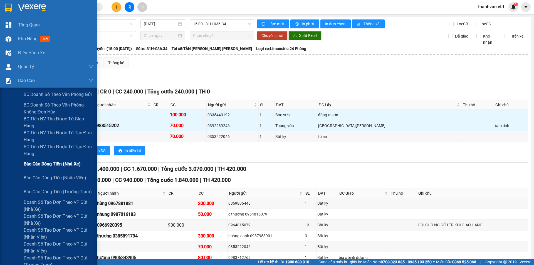
click at [69, 165] on span "Báo cáo dòng tiền (nhà xe)" at bounding box center [52, 163] width 57 height 7
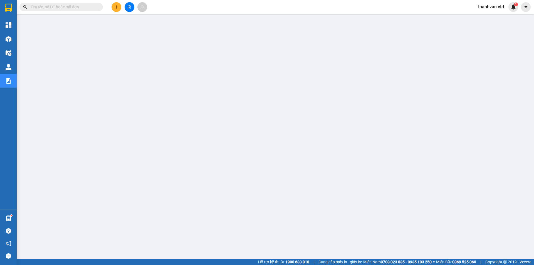
click at [489, 9] on span "thanhvan.vtd" at bounding box center [490, 6] width 35 height 7
click at [489, 18] on span "Đăng xuất" at bounding box center [493, 17] width 23 height 6
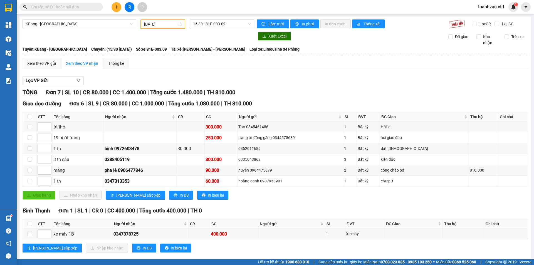
click at [338, 90] on div "TỔNG Đơn 7 | SL 10 | CR 80.000 | CC 1.400.000 | Tổng cước 1.480.000 | TH 810.00…" at bounding box center [275, 173] width 505 height 171
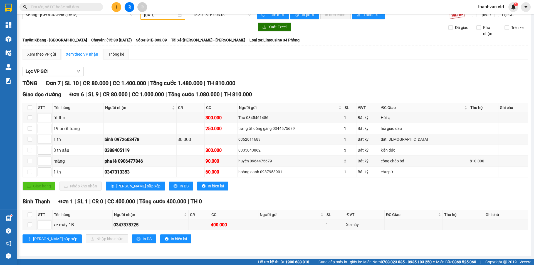
click at [328, 79] on div "Lọc VP Gửi TỔNG Đơn 7 | SL 10 | CR 80.000 | CC 1.400.000 | Tổng cước 1.480.000…" at bounding box center [275, 157] width 505 height 186
click at [181, 159] on tbody "ớt thơ 300.000 Thơ 0345461486 1 Bất kỳ Hỏi lại 19 bì ớt trang 250.000 trang ớt …" at bounding box center [275, 144] width 505 height 65
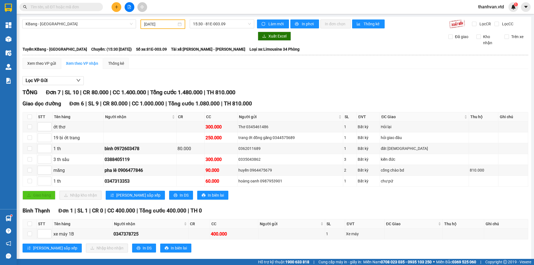
scroll to position [9, 0]
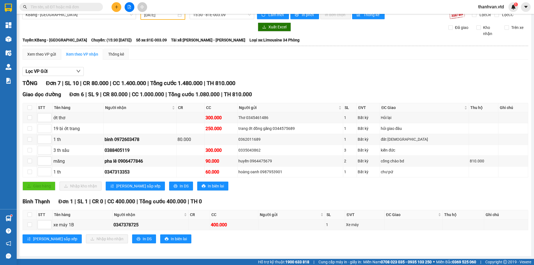
click at [311, 85] on div "TỔNG Đơn 7 | SL 10 | CR 80.000 | CC 1.400.000 | Tổng cước 1.480.000 | TH 810.000" at bounding box center [275, 83] width 505 height 9
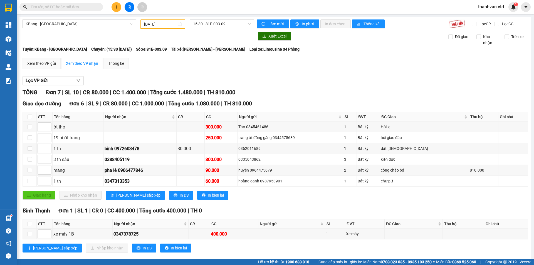
click at [465, 84] on div "Lọc VP Gửi" at bounding box center [275, 80] width 505 height 9
click at [238, 75] on div "Lọc VP Gửi TỔNG Đơn 7 | SL 10 | CR 80.000 | CC 1.400.000 | Tổng cước 1.480.000…" at bounding box center [275, 166] width 505 height 186
click at [331, 89] on div "TỔNG Đơn 7 | SL 10 | CR 80.000 | CC 1.400.000 | Tổng cước 1.480.000 | TH 810.000" at bounding box center [275, 92] width 505 height 9
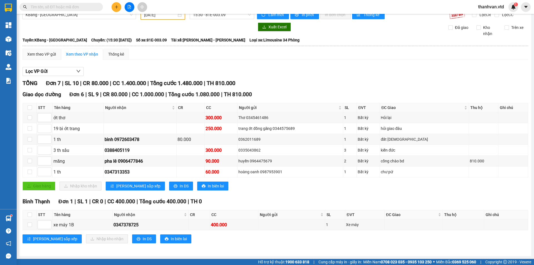
click at [192, 66] on div "Lọc VP Gửi TỔNG Đơn 7 | SL 10 | CR 80.000 | CC 1.400.000 | Tổng cước 1.480.000…" at bounding box center [275, 157] width 505 height 186
click at [277, 71] on div "Lọc VP Gửi" at bounding box center [275, 71] width 505 height 9
click at [276, 77] on div "Lọc VP Gửi TỔNG Đơn 7 | SL 10 | CR 80.000 | CC 1.400.000 | Tổng cước 1.480.000…" at bounding box center [275, 157] width 505 height 186
click at [316, 72] on div "Lọc VP Gửi" at bounding box center [275, 71] width 505 height 9
click at [217, 66] on div "Lọc VP Gửi TỔNG Đơn 7 | SL 10 | CR 80.000 | CC 1.400.000 | Tổng cước 1.480.000…" at bounding box center [275, 157] width 505 height 186
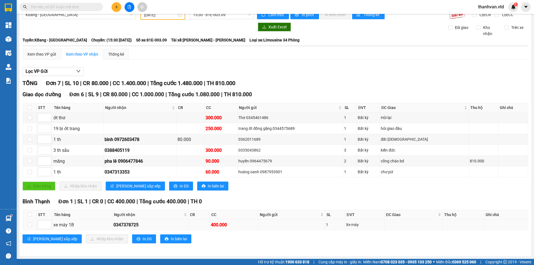
scroll to position [0, 0]
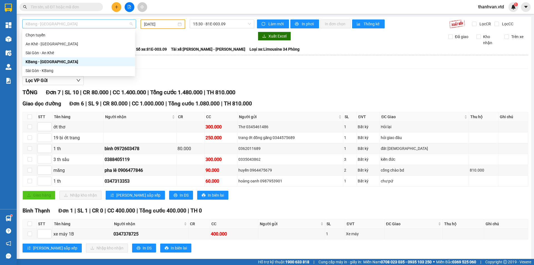
click at [124, 27] on span "KBang - Sài Gòn" at bounding box center [79, 24] width 107 height 8
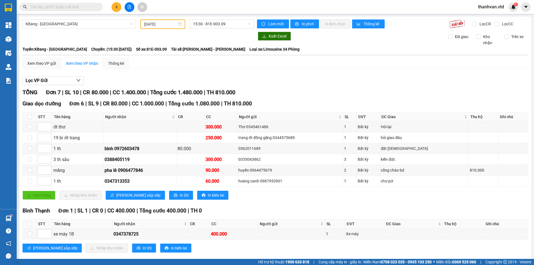
click at [170, 34] on div at bounding box center [138, 36] width 232 height 9
click at [89, 26] on span "KBang - Sài Gòn" at bounding box center [79, 24] width 107 height 8
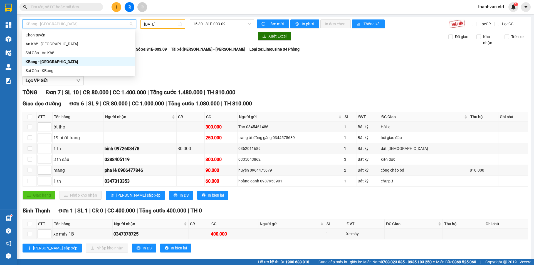
click at [71, 63] on div "KBang - Sài Gòn" at bounding box center [79, 62] width 106 height 6
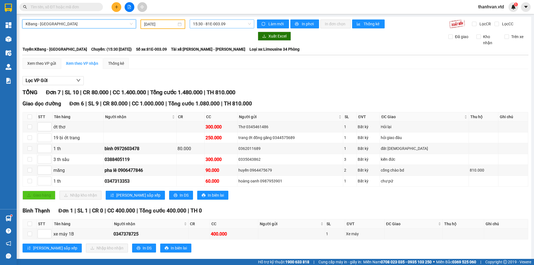
drag, startPoint x: 250, startPoint y: 26, endPoint x: 246, endPoint y: 25, distance: 4.0
click at [247, 25] on div "15:30 - 81E-003.09" at bounding box center [222, 23] width 64 height 9
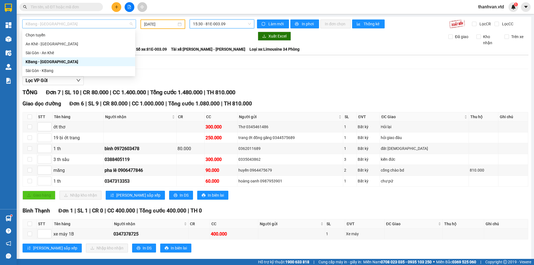
click at [85, 20] on span "KBang - Sài Gòn" at bounding box center [79, 24] width 107 height 8
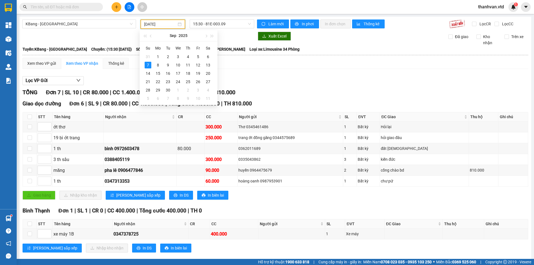
click at [161, 27] on input "07/09/2025" at bounding box center [160, 24] width 33 height 6
